Goal: Information Seeking & Learning: Check status

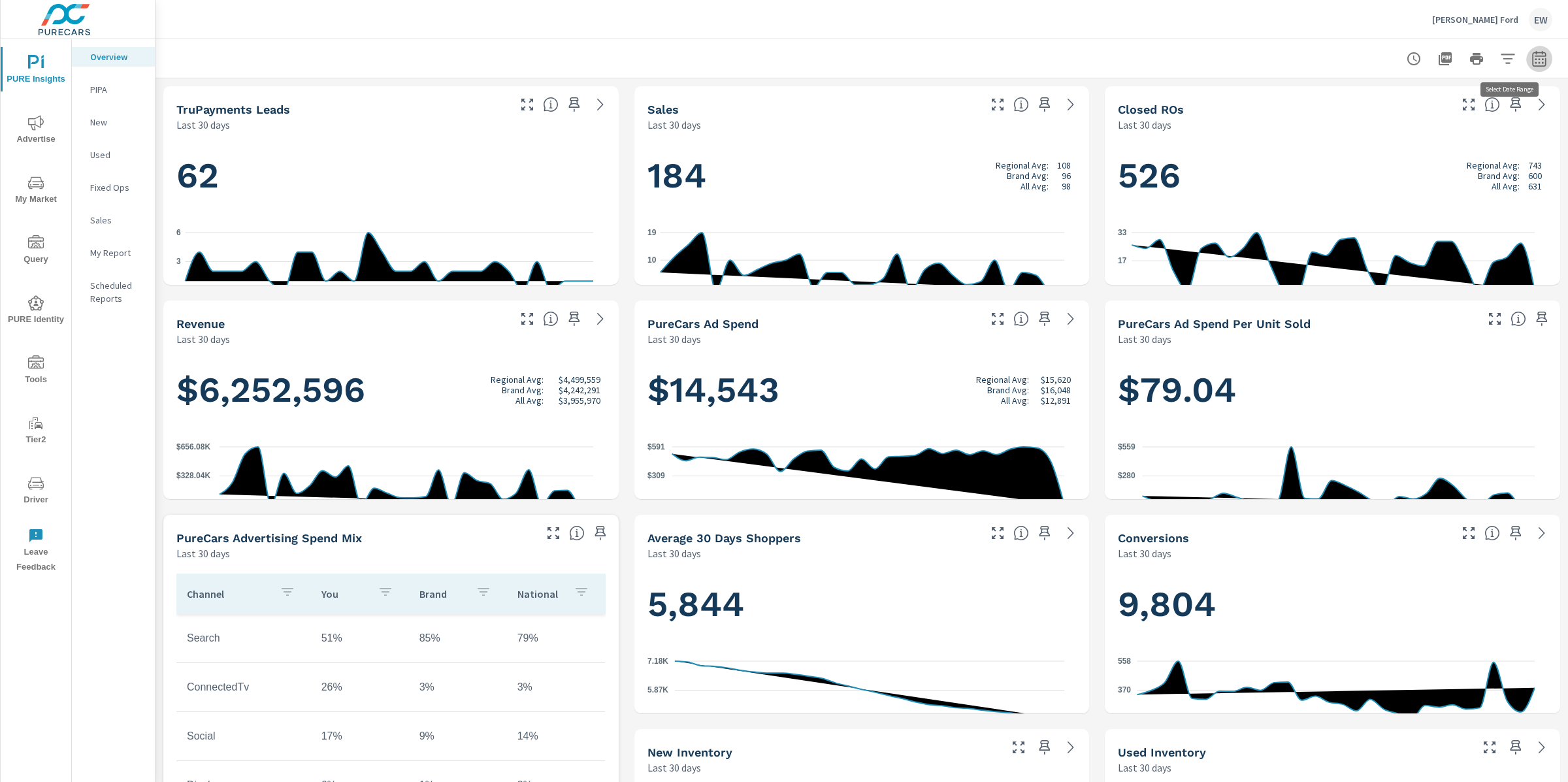
click at [1535, 62] on icon "button" at bounding box center [1539, 60] width 9 height 5
select select "Last 30 days"
click at [1425, 117] on select "Custom [DATE] Last week Last 7 days Last 14 days Last 30 days Last 45 days Last…" at bounding box center [1421, 115] width 130 height 26
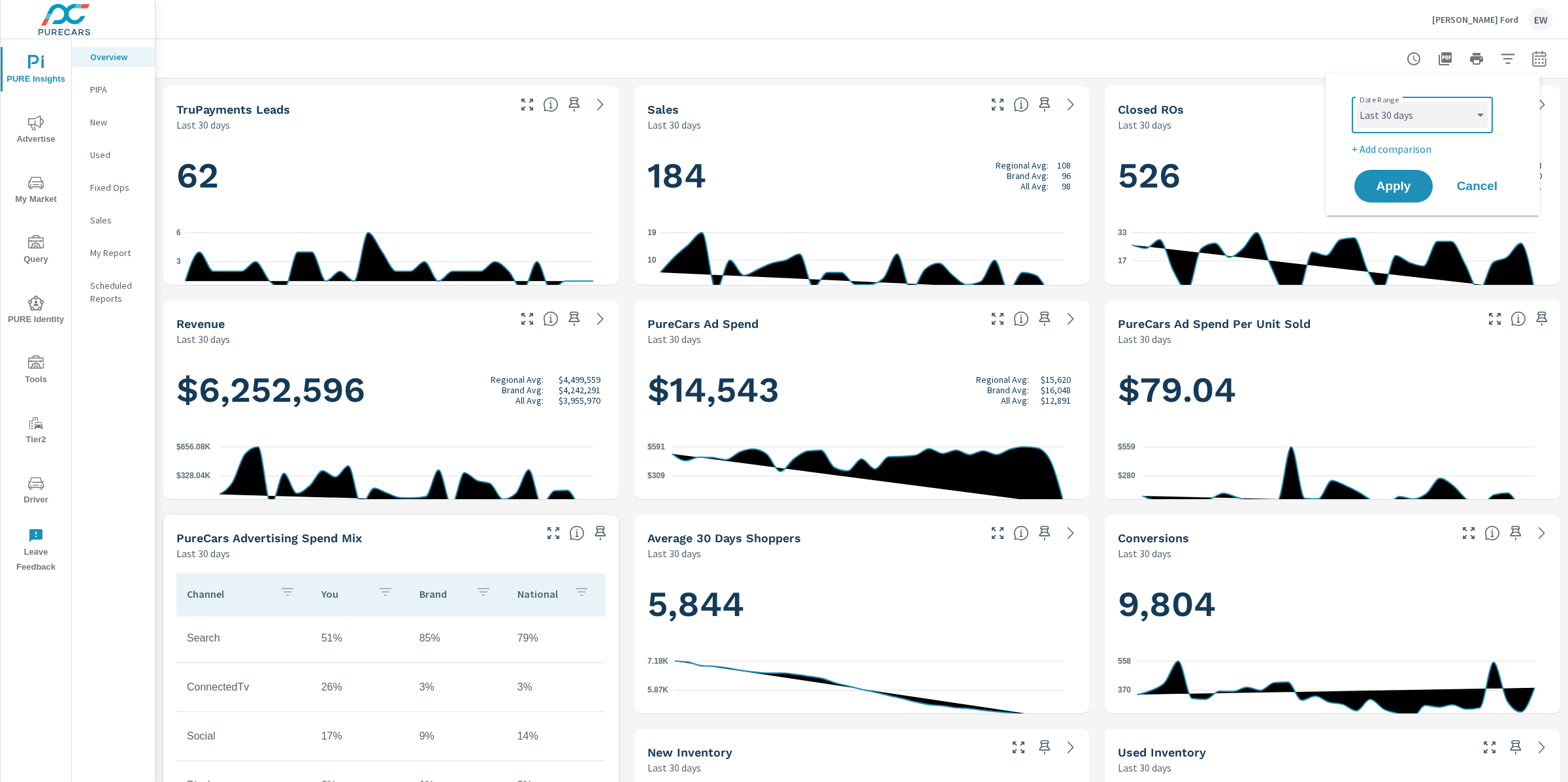
click at [1356, 102] on select "Custom [DATE] Last week Last 7 days Last 14 days Last 30 days Last 45 days Last…" at bounding box center [1421, 115] width 130 height 26
click at [1486, 192] on span "Cancel" at bounding box center [1476, 186] width 52 height 12
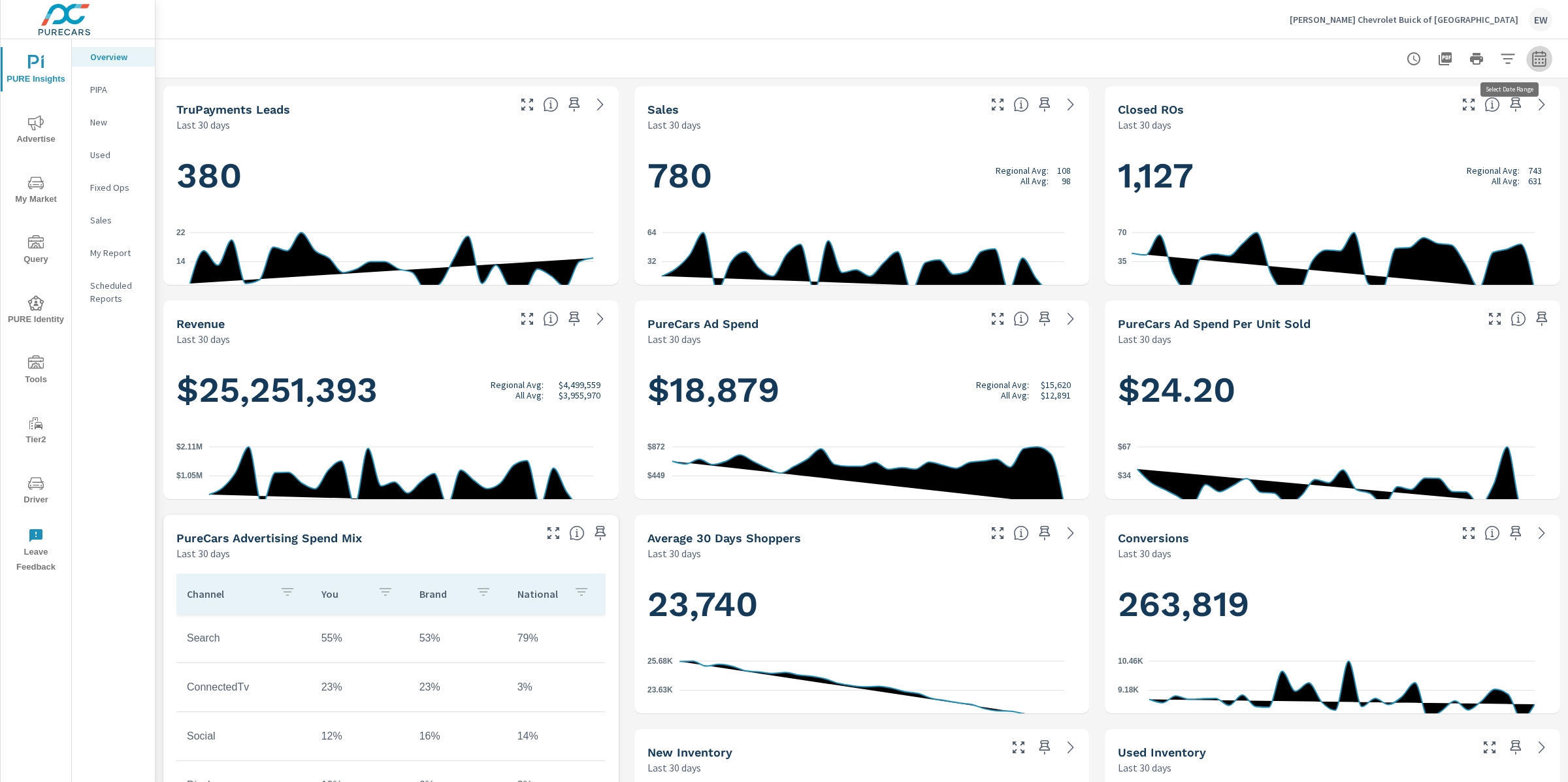
click at [1532, 58] on icon "button" at bounding box center [1539, 58] width 14 height 16
click at [1411, 121] on select "Custom Yesterday Last week Last 7 days Last 14 days Last 30 days Last 45 days L…" at bounding box center [1421, 115] width 130 height 26
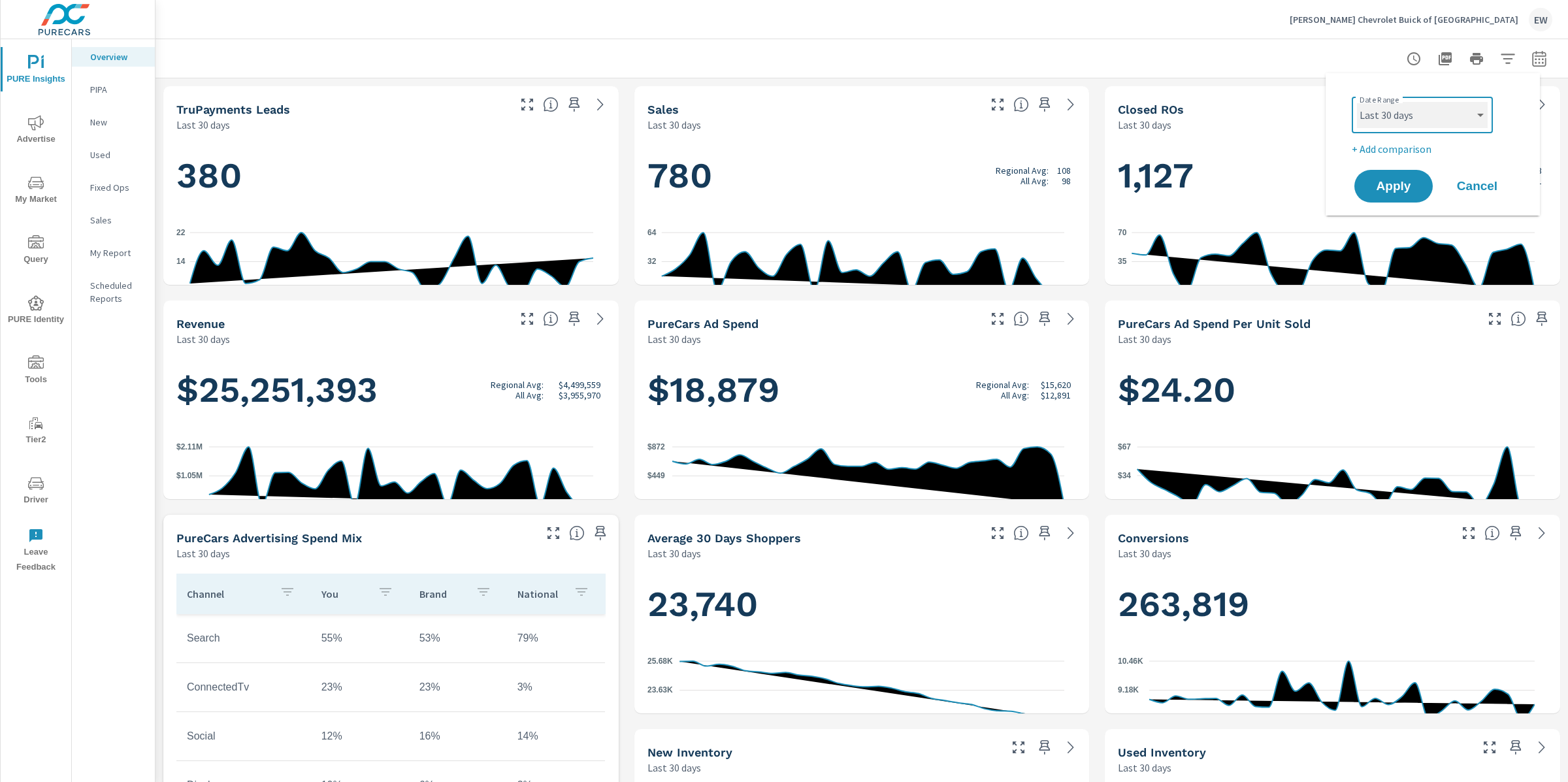
click at [1356, 102] on select "Custom [DATE] Last week Last 7 days Last 14 days Last 30 days Last 45 days Last…" at bounding box center [1421, 115] width 130 height 26
select select "Last 6 months"
click at [1394, 193] on span "Apply" at bounding box center [1393, 186] width 54 height 13
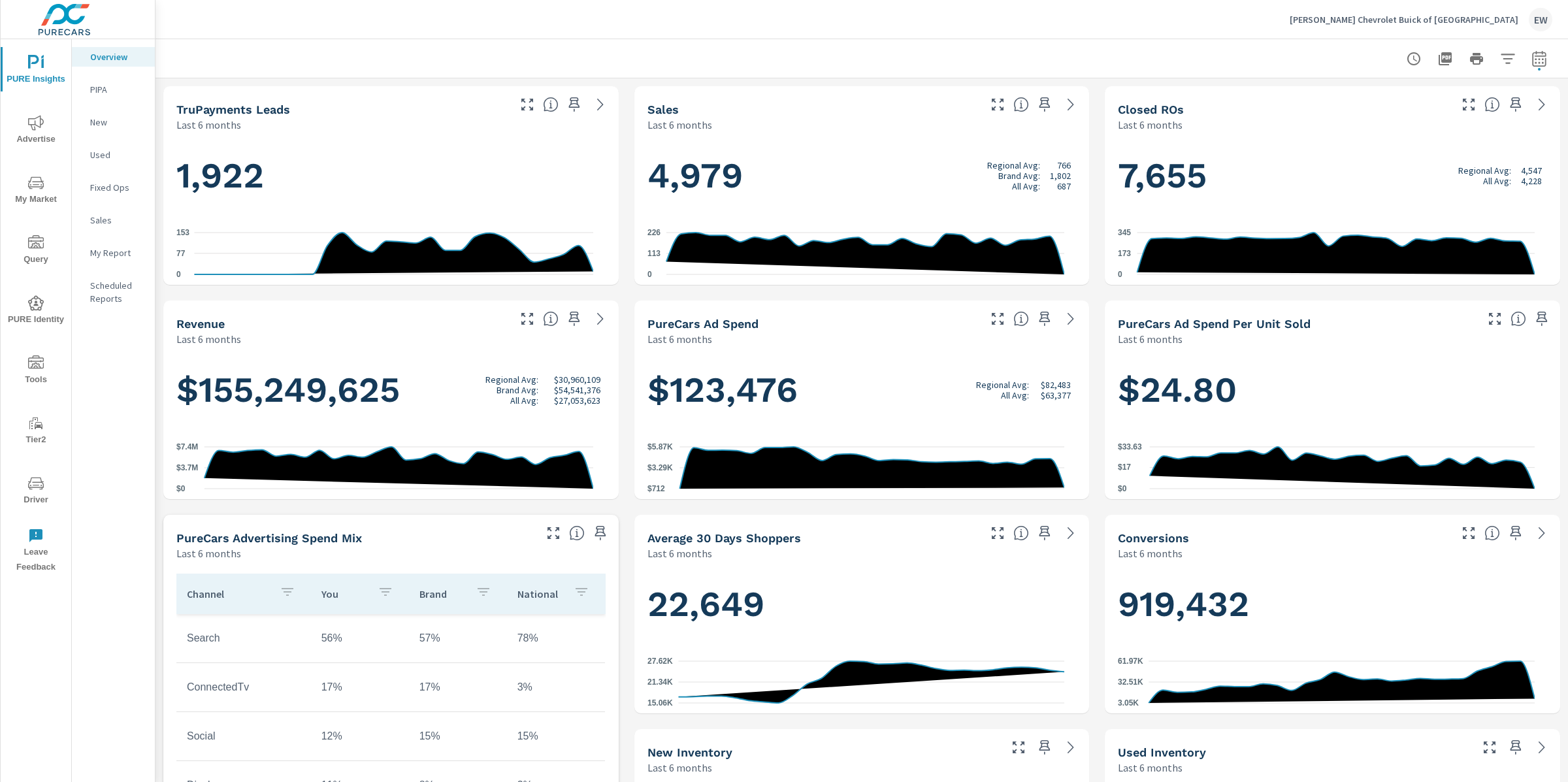
click at [36, 181] on icon "nav menu" at bounding box center [36, 183] width 16 height 16
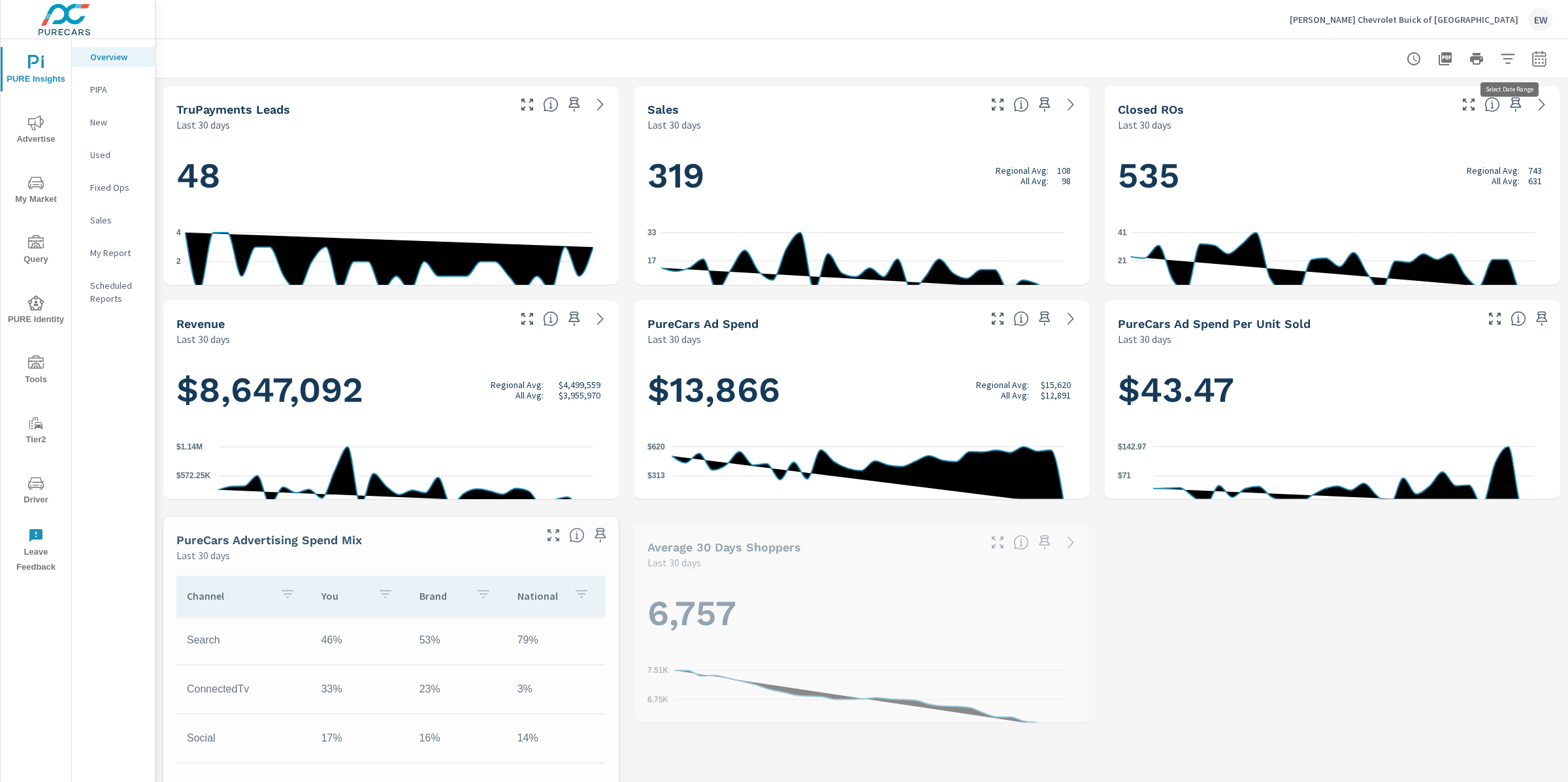
click at [1535, 59] on icon "button" at bounding box center [1539, 60] width 9 height 5
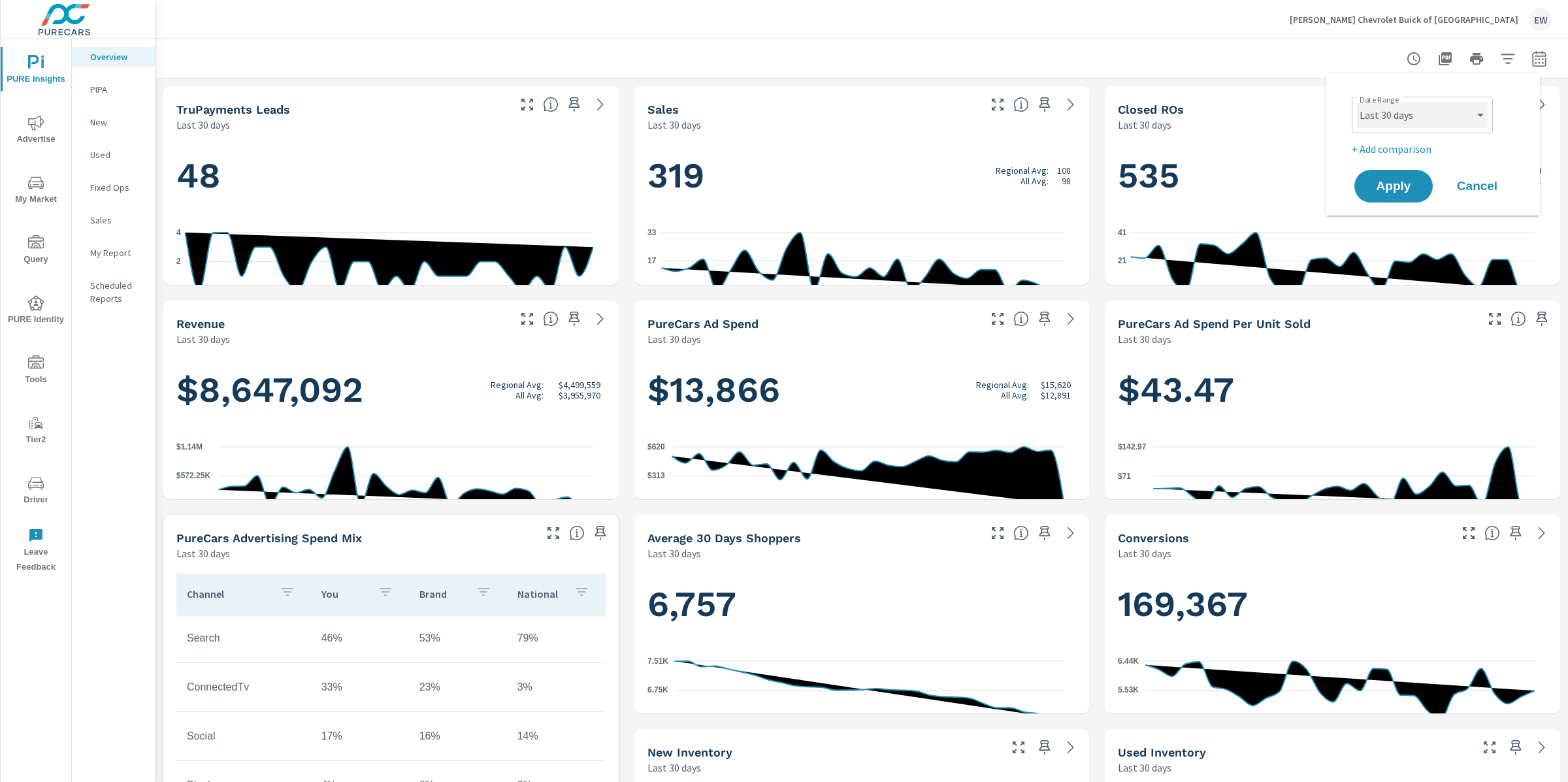
click at [1422, 121] on select "Custom [DATE] Last week Last 7 days Last 14 days Last 30 days Last 45 days Last…" at bounding box center [1421, 115] width 130 height 26
click at [1356, 102] on select "Custom [DATE] Last week Last 7 days Last 14 days Last 30 days Last 45 days Last…" at bounding box center [1421, 115] width 130 height 26
select select "Last 6 months"
click at [1382, 193] on span "Apply" at bounding box center [1393, 186] width 54 height 13
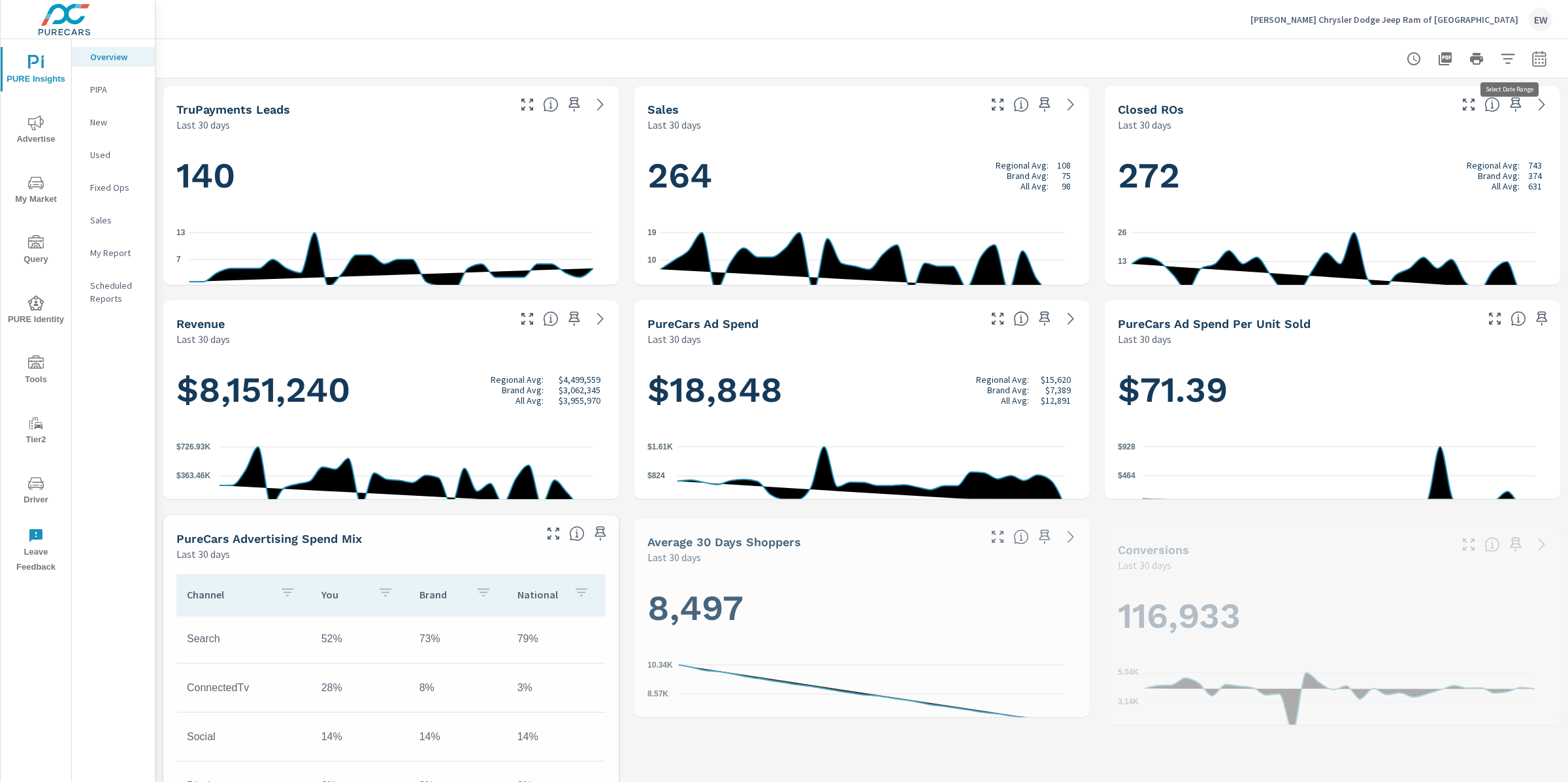
click at [1532, 55] on icon "button" at bounding box center [1539, 58] width 14 height 16
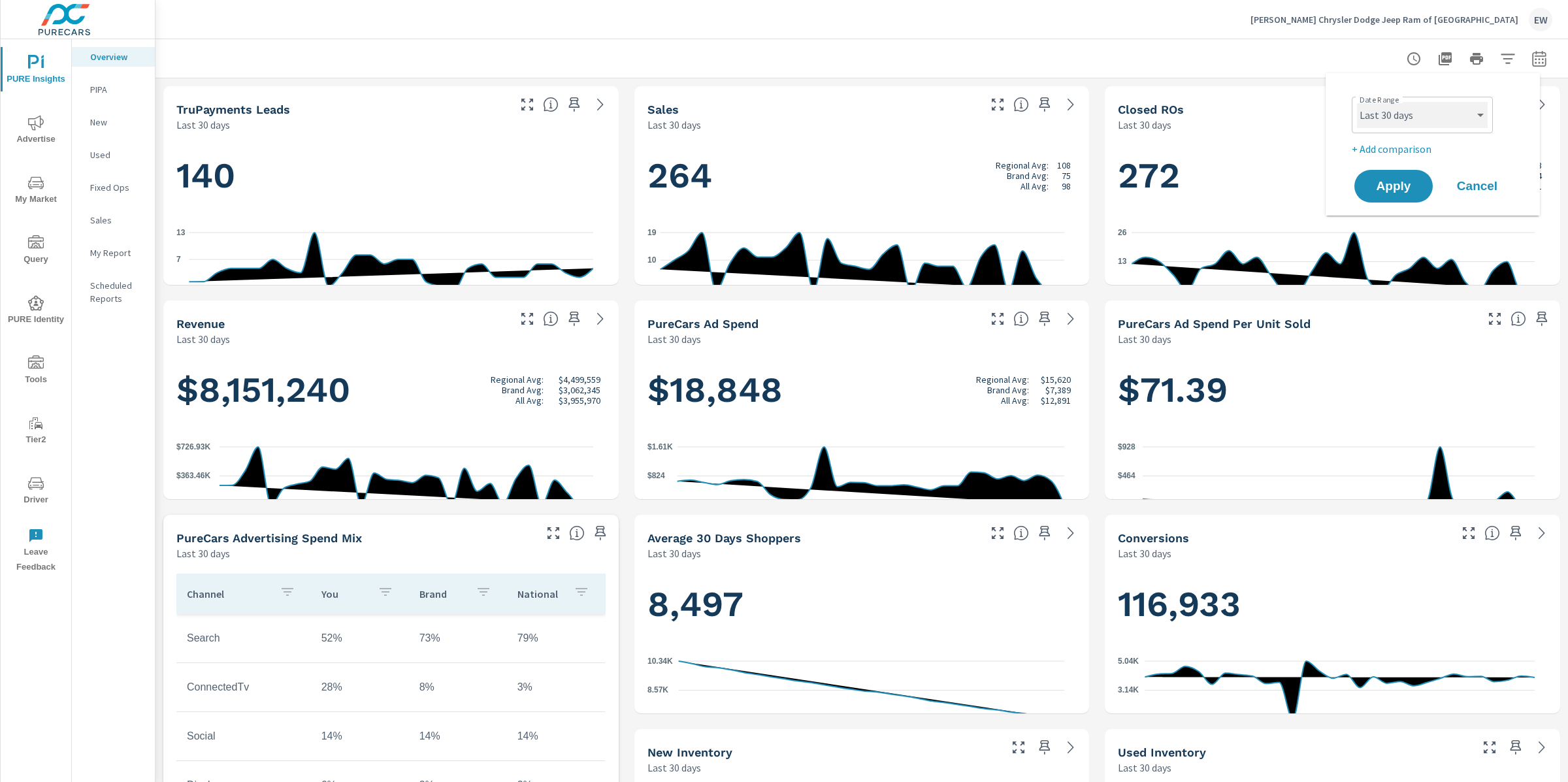
click at [1403, 117] on select "Custom [DATE] Last week Last 7 days Last 14 days Last 30 days Last 45 days Last…" at bounding box center [1421, 115] width 130 height 26
click at [1356, 102] on select "Custom [DATE] Last week Last 7 days Last 14 days Last 30 days Last 45 days Last…" at bounding box center [1421, 115] width 130 height 26
select select "Last 6 months"
click at [1390, 183] on button "Apply" at bounding box center [1393, 186] width 81 height 34
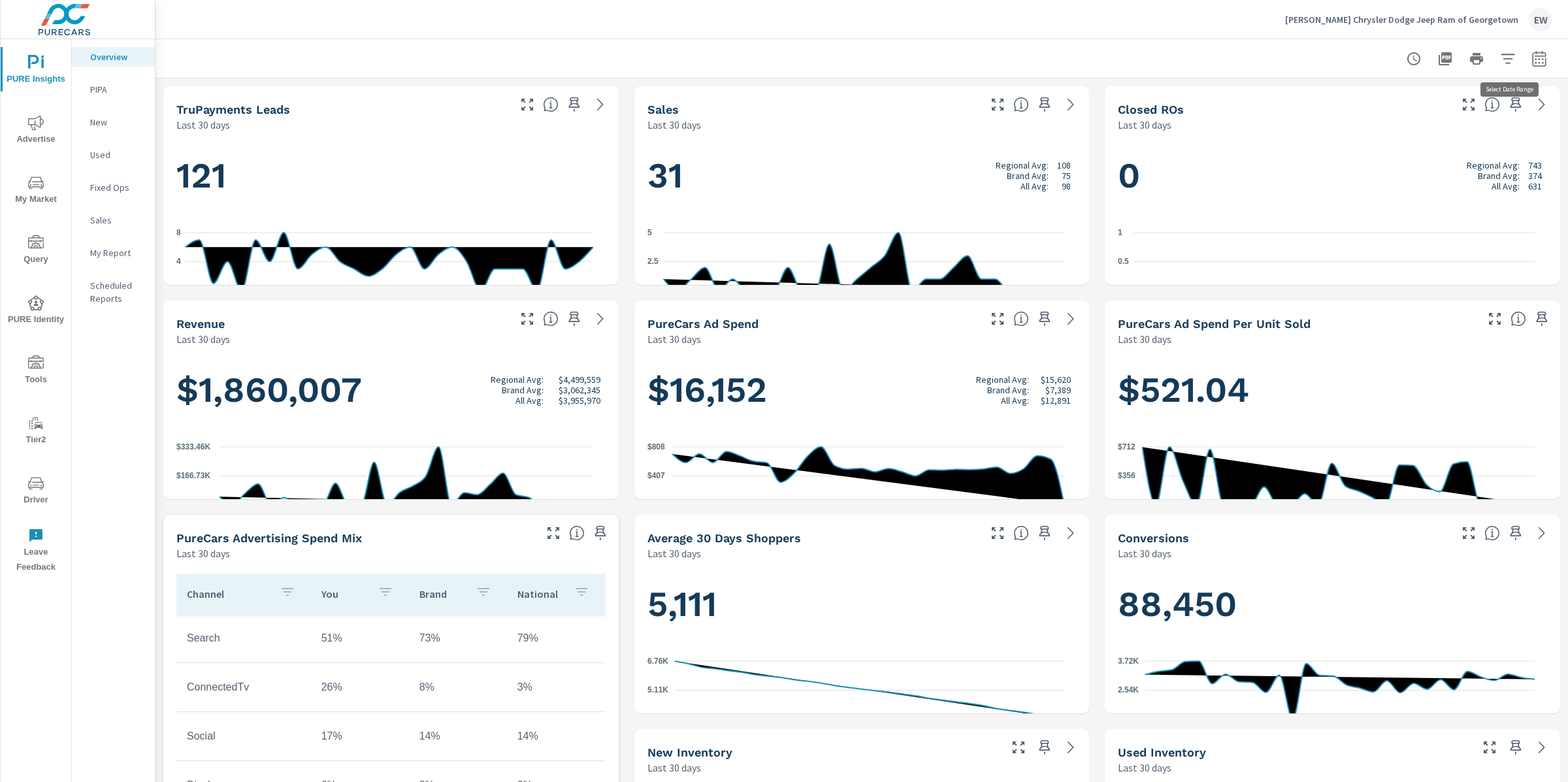
click at [1531, 60] on icon "button" at bounding box center [1539, 59] width 16 height 16
click at [1390, 124] on select "Custom [DATE] Last week Last 7 days Last 14 days Last 30 days Last 45 days Last…" at bounding box center [1421, 115] width 130 height 26
click at [1356, 102] on select "Custom [DATE] Last week Last 7 days Last 14 days Last 30 days Last 45 days Last…" at bounding box center [1421, 115] width 130 height 26
select select "Last 6 months"
click at [1382, 192] on span "Apply" at bounding box center [1393, 186] width 52 height 12
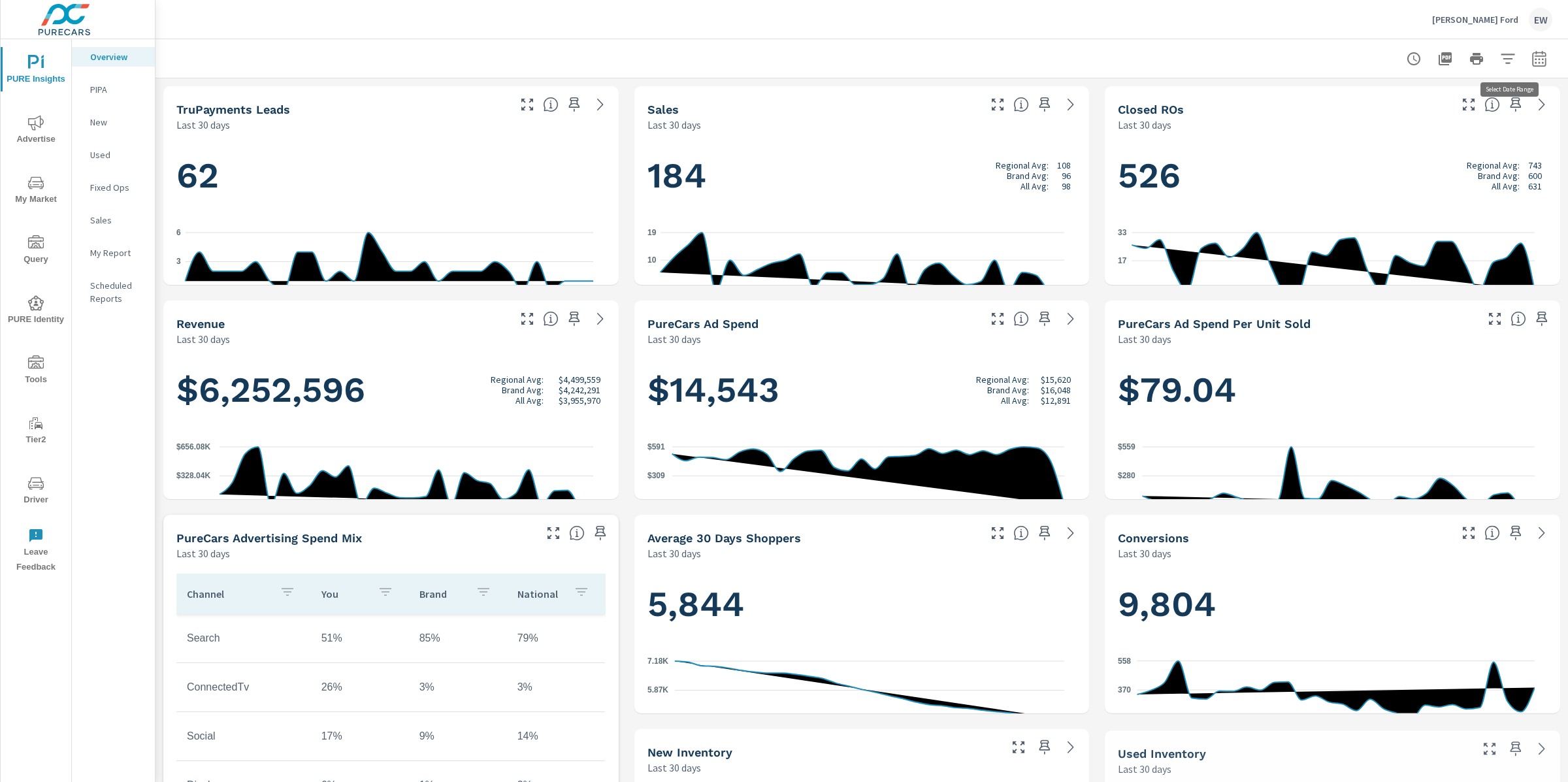
click at [1535, 58] on icon "button" at bounding box center [1539, 60] width 9 height 5
click at [1431, 120] on select "Custom Yesterday Last week Last 7 days Last 14 days Last 30 days Last 45 days L…" at bounding box center [1421, 115] width 130 height 26
click at [1356, 102] on select "Custom Yesterday Last week Last 7 days Last 14 days Last 30 days Last 45 days L…" at bounding box center [1421, 115] width 130 height 26
select select "Last 6 months"
click at [1384, 191] on span "Apply" at bounding box center [1393, 186] width 54 height 13
